Goal: Use online tool/utility: Use online tool/utility

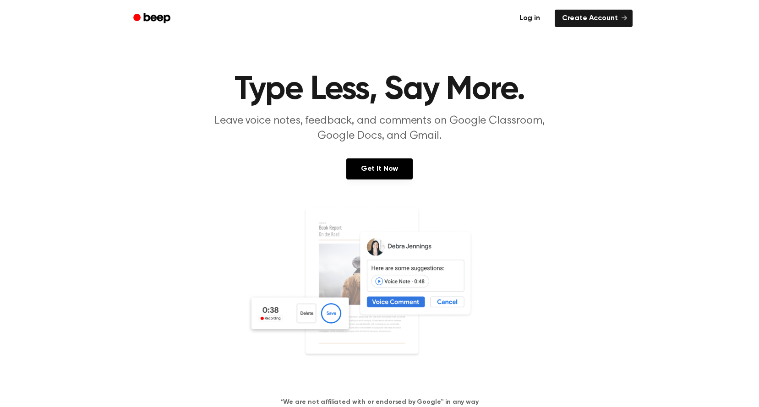
click at [536, 16] on link "Log in" at bounding box center [529, 18] width 39 height 21
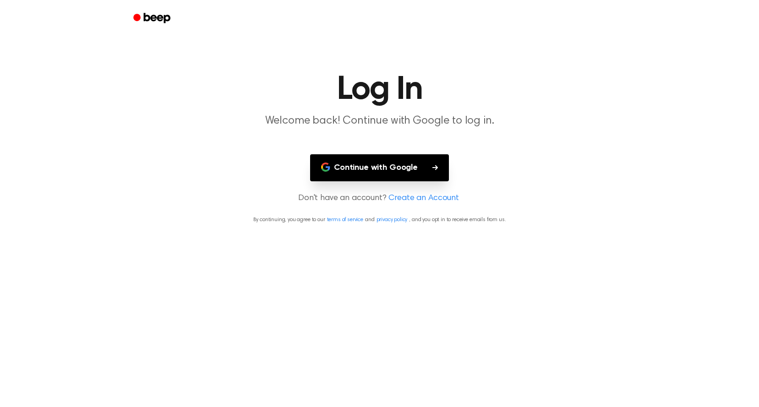
click at [367, 163] on button "Continue with Google" at bounding box center [379, 167] width 139 height 27
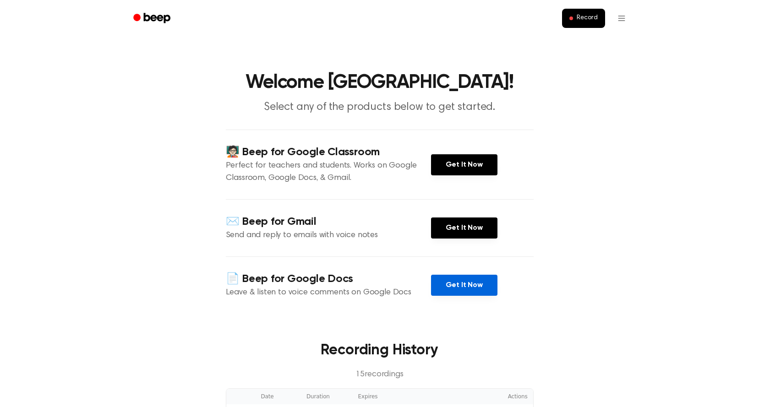
click at [445, 289] on link "Get It Now" at bounding box center [464, 285] width 66 height 21
click at [579, 16] on span "Record" at bounding box center [587, 18] width 21 height 8
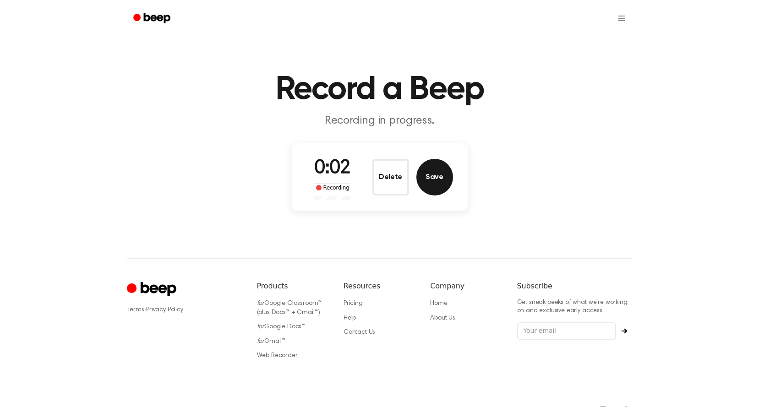
click at [435, 180] on button "Save" at bounding box center [434, 177] width 37 height 37
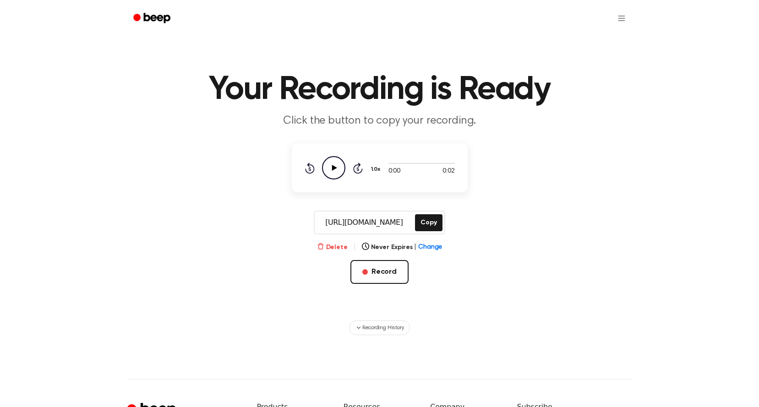
click at [333, 246] on button "Delete" at bounding box center [332, 248] width 31 height 10
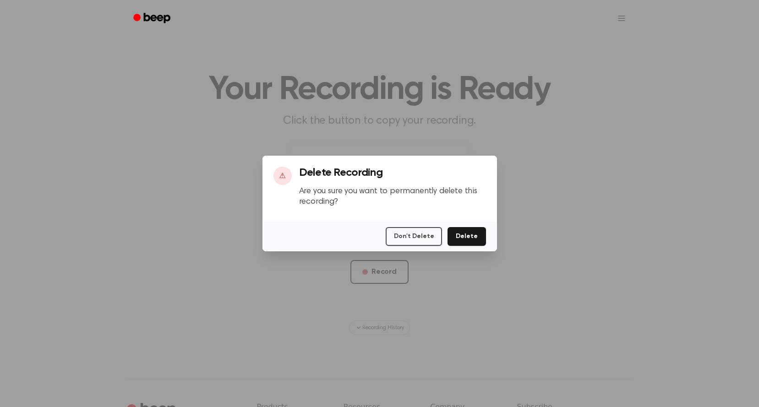
click at [468, 238] on button "Delete" at bounding box center [466, 236] width 38 height 19
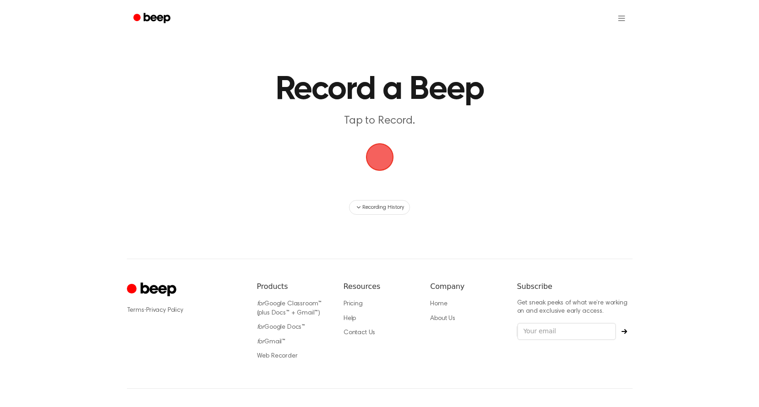
click at [375, 162] on span "button" at bounding box center [380, 157] width 30 height 30
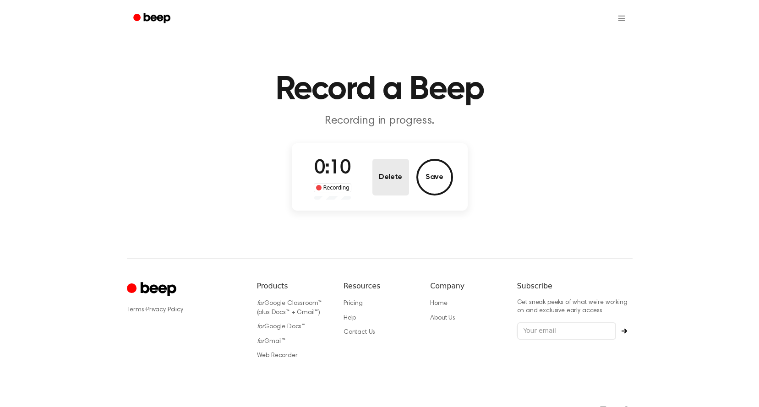
click at [397, 179] on button "Delete" at bounding box center [390, 177] width 37 height 37
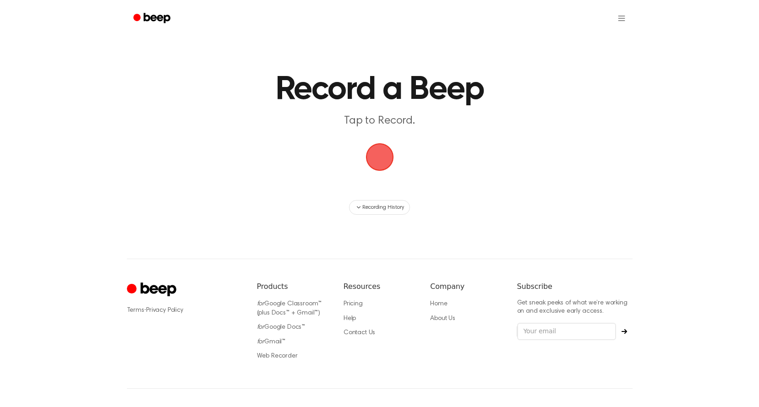
click at [378, 162] on span "button" at bounding box center [379, 156] width 51 height 51
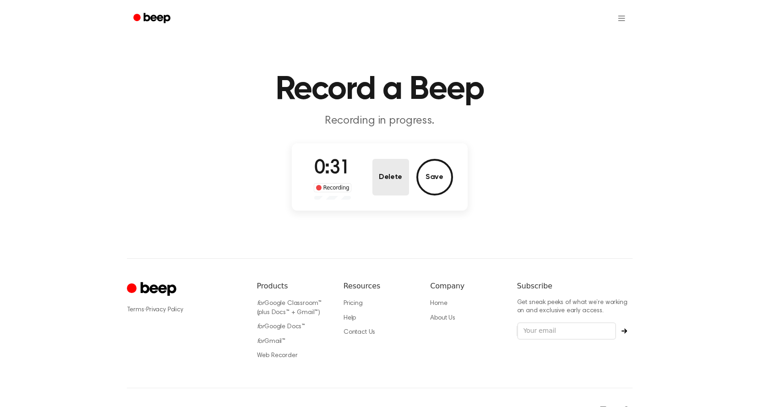
click at [385, 182] on button "Delete" at bounding box center [390, 177] width 37 height 37
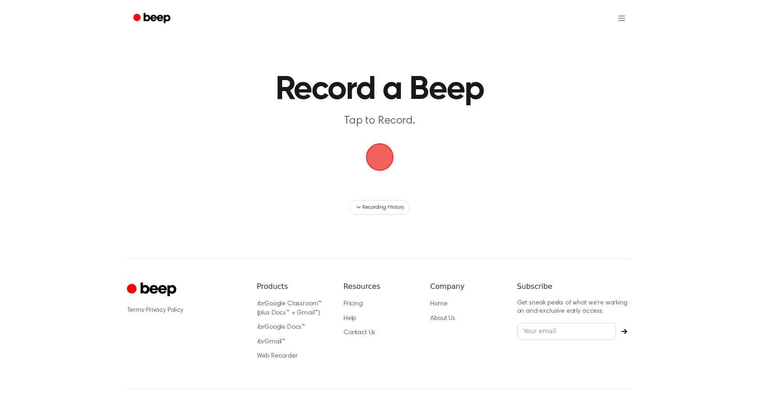
click at [377, 163] on span "button" at bounding box center [379, 157] width 37 height 37
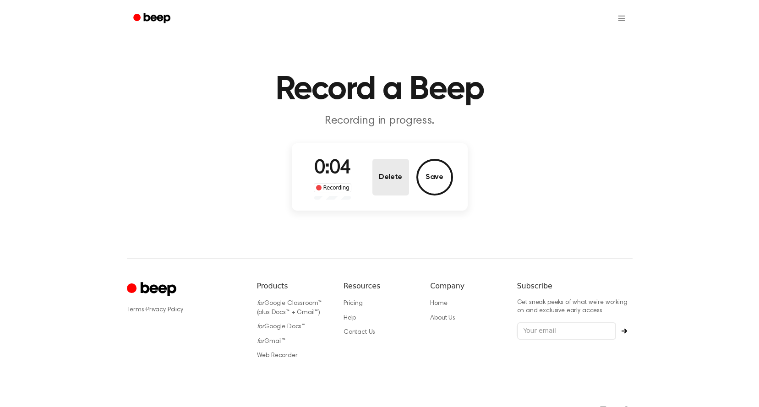
click at [388, 180] on button "Delete" at bounding box center [390, 177] width 37 height 37
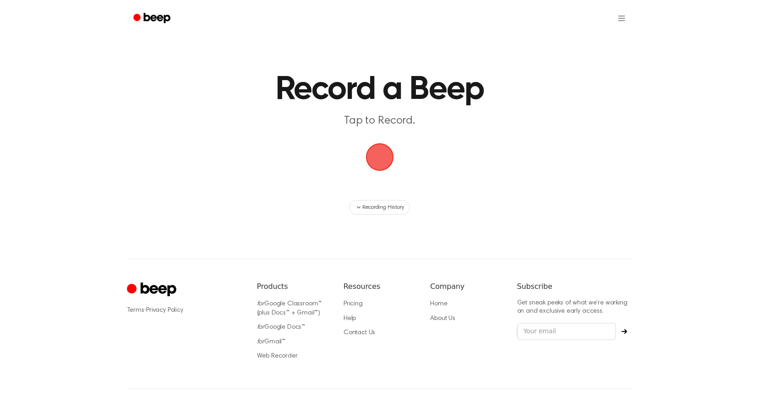
click at [376, 167] on span "button" at bounding box center [379, 156] width 51 height 51
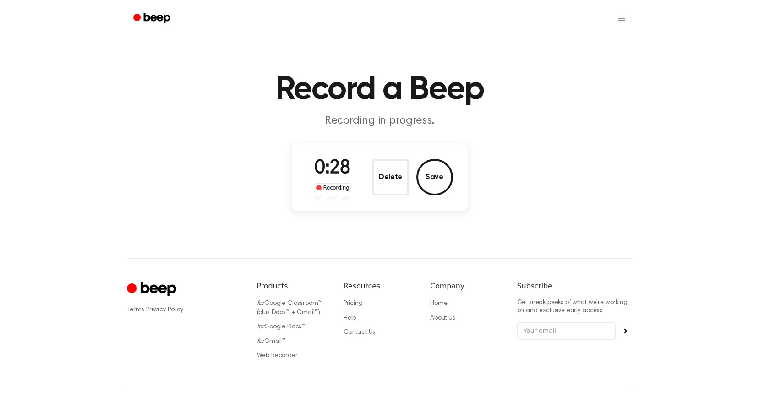
click at [358, 120] on p "Recording in progress." at bounding box center [380, 121] width 352 height 15
click at [397, 117] on p "Recording in progress." at bounding box center [380, 121] width 352 height 15
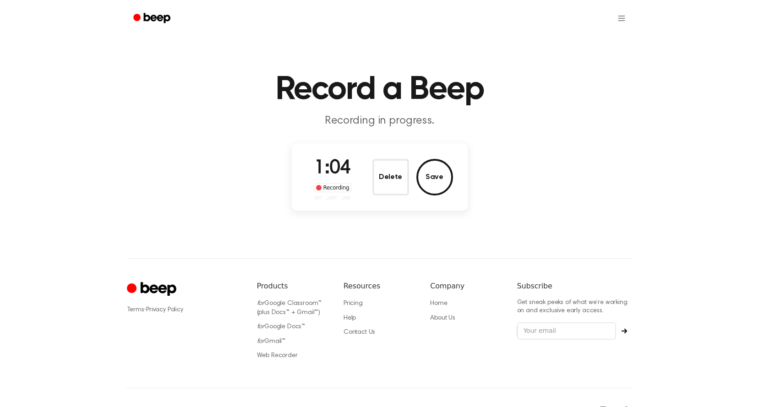
click at [397, 117] on p "Recording in progress." at bounding box center [380, 121] width 352 height 15
click at [410, 118] on p "Recording in progress." at bounding box center [380, 121] width 352 height 15
click at [441, 187] on button "Save" at bounding box center [434, 177] width 37 height 37
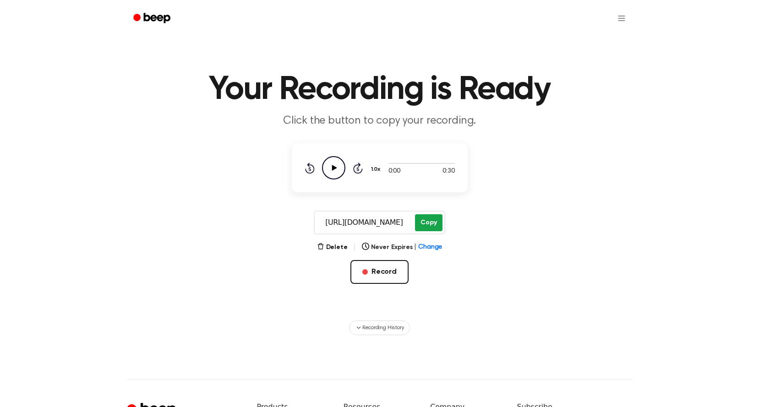
click at [426, 220] on button "Copy" at bounding box center [428, 222] width 27 height 17
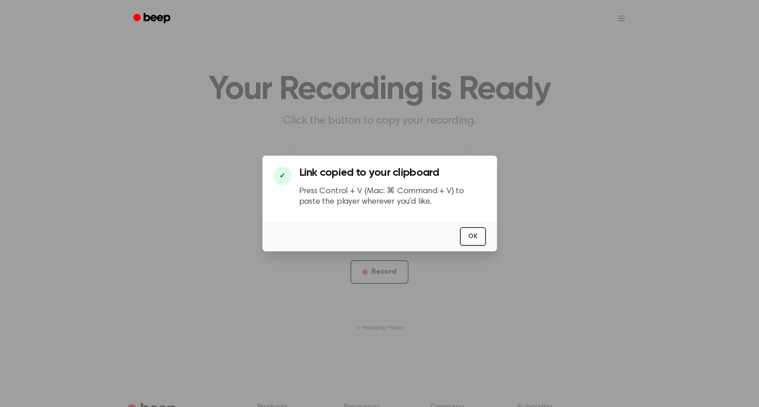
click at [475, 239] on button "OK" at bounding box center [473, 236] width 26 height 19
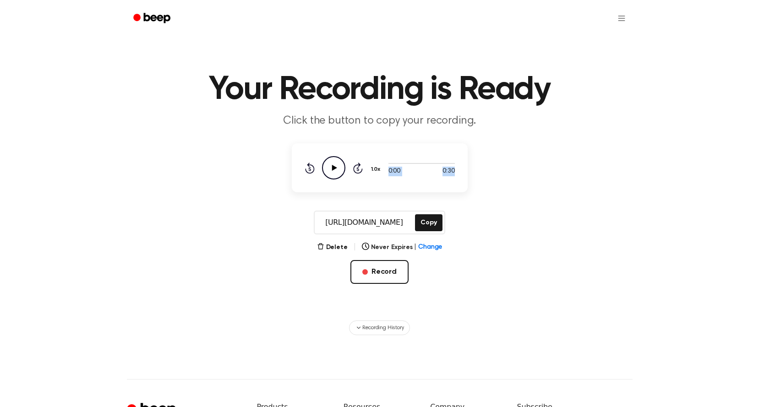
drag, startPoint x: 385, startPoint y: 159, endPoint x: 464, endPoint y: 169, distance: 79.4
click at [464, 169] on div "0:00 0:30 1.0x Rewind 5 seconds Play Audio Skip 5 seconds" at bounding box center [380, 167] width 176 height 49
click at [418, 165] on div at bounding box center [421, 162] width 66 height 7
drag, startPoint x: 387, startPoint y: 163, endPoint x: 502, endPoint y: 166, distance: 115.0
click at [502, 166] on main "Your Recording is Ready Click the button to copy your recording. 0:00 0:30 1.0x…" at bounding box center [379, 167] width 759 height 335
